Goal: Task Accomplishment & Management: Manage account settings

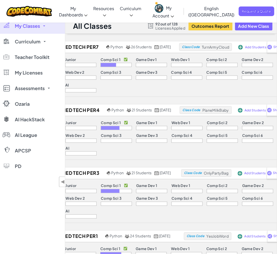
click at [46, 29] on link "My Classes" at bounding box center [32, 26] width 65 height 16
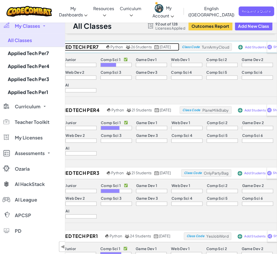
click at [72, 47] on h2 "Applied Tech Per7" at bounding box center [74, 47] width 61 height 8
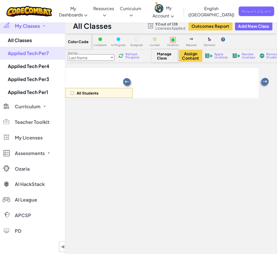
select select "560f1a9f22961295f9427742"
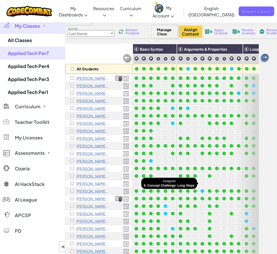
scroll to position [24, 0]
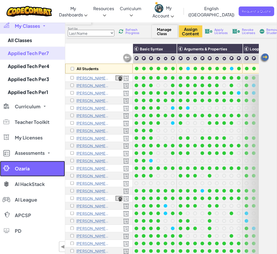
click at [7, 172] on link "Ozaria" at bounding box center [32, 169] width 65 height 16
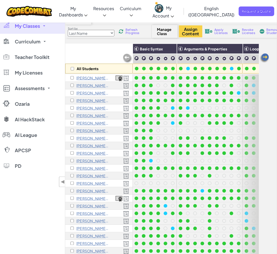
click at [240, 138] on div at bounding box center [248, 172] width 21 height 196
click at [238, 140] on div at bounding box center [248, 172] width 21 height 196
click at [238, 137] on div at bounding box center [248, 172] width 21 height 196
click at [238, 138] on div at bounding box center [248, 172] width 21 height 196
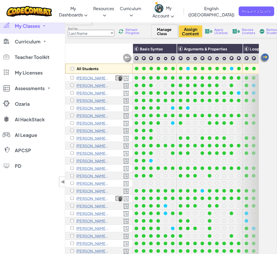
click at [238, 138] on div at bounding box center [248, 172] width 21 height 196
click at [246, 138] on div at bounding box center [248, 172] width 21 height 196
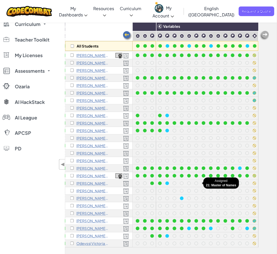
scroll to position [48, 0]
